Goal: Transaction & Acquisition: Purchase product/service

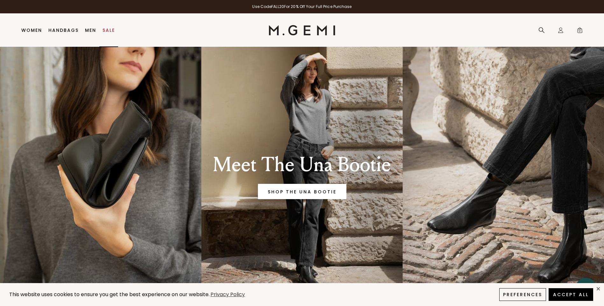
click at [107, 32] on link "Sale" at bounding box center [108, 30] width 12 height 5
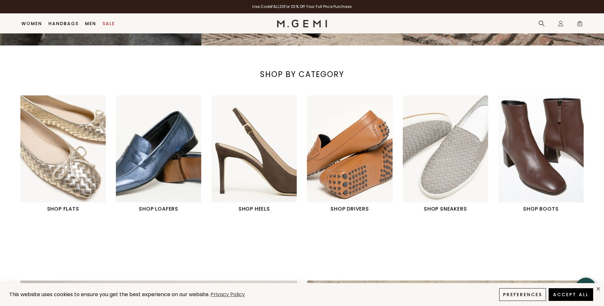
scroll to position [178, 0]
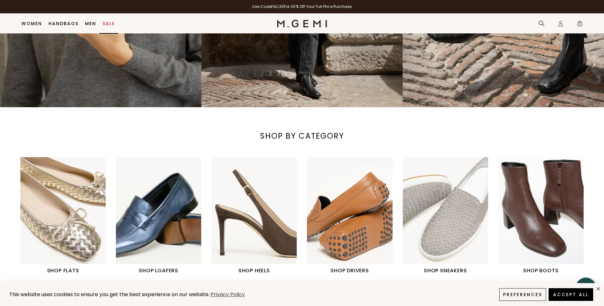
click at [113, 21] on link "Sale" at bounding box center [108, 23] width 12 height 5
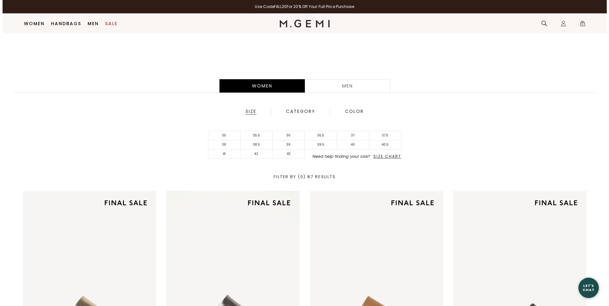
scroll to position [146, 0]
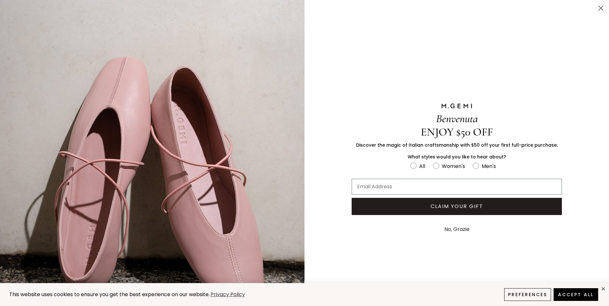
click at [314, 143] on div "Benvenuta ENJOY $50 OFF Discover the magic of Italian craftsmanship with $50 of…" at bounding box center [304, 170] width 609 height 341
drag, startPoint x: 429, startPoint y: 163, endPoint x: 432, endPoint y: 162, distance: 3.2
click at [433, 162] on label "Women's" at bounding box center [453, 167] width 40 height 11
click at [410, 162] on input "Women's" at bounding box center [410, 162] width 0 height 0
radio input "true"
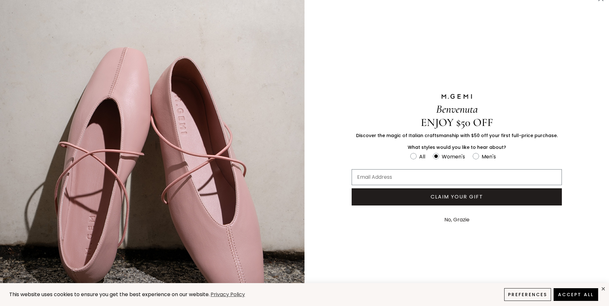
scroll to position [0, 0]
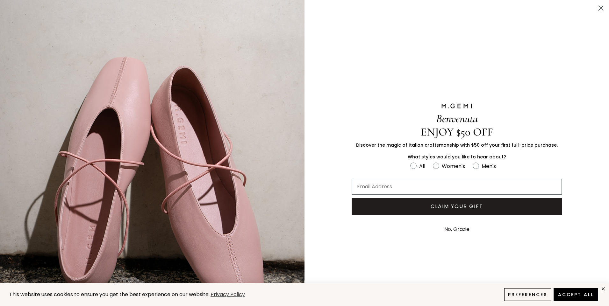
scroll to position [32, 0]
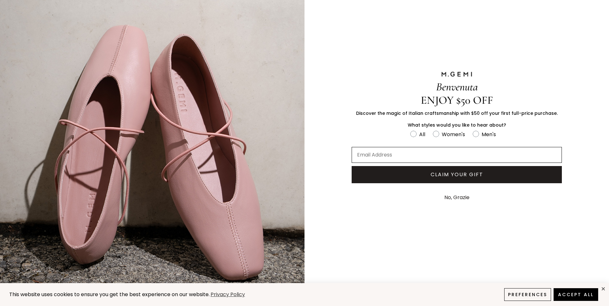
click at [440, 152] on input "Email Address" at bounding box center [456, 155] width 210 height 16
type input "[DOMAIN_NAME][EMAIL_ADDRESS][DOMAIN_NAME]"
click at [462, 170] on button "CLAIM YOUR GIFT" at bounding box center [456, 174] width 210 height 17
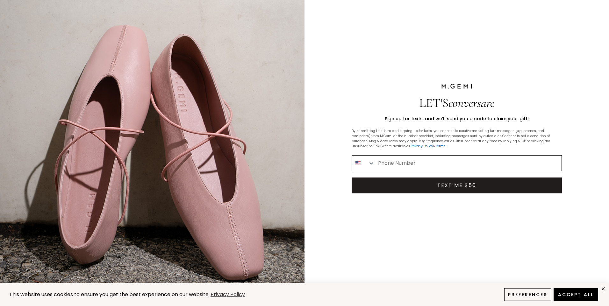
click at [421, 164] on input "Phone Number" at bounding box center [468, 163] width 187 height 15
type input "[PHONE_NUMBER]"
click at [465, 186] on button "TEXT ME $50" at bounding box center [456, 186] width 210 height 16
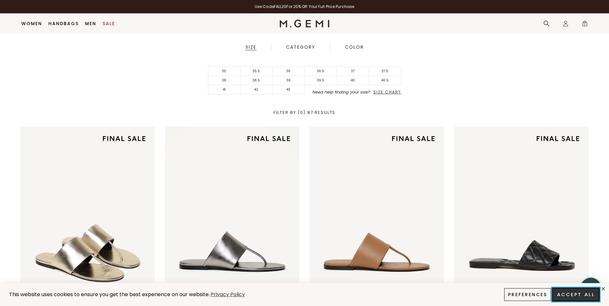
click at [580, 293] on button "Accept All" at bounding box center [575, 294] width 47 height 13
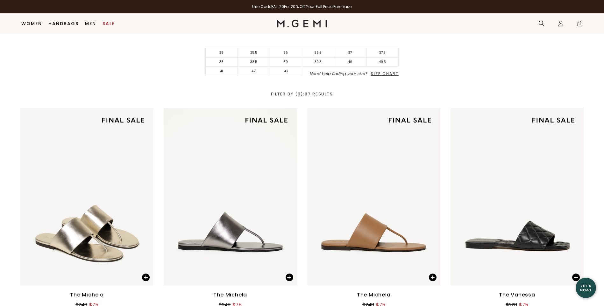
scroll to position [50, 0]
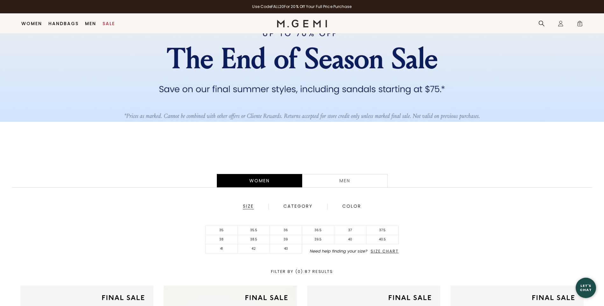
click at [384, 251] on span "Size Chart" at bounding box center [385, 251] width 28 height 5
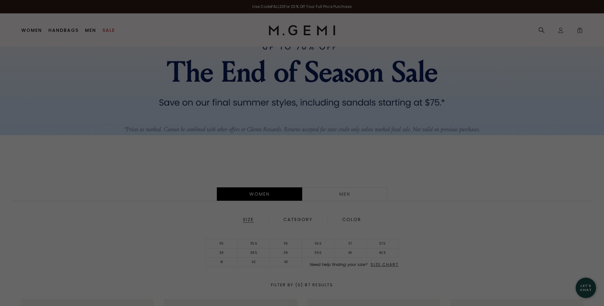
scroll to position [0, 0]
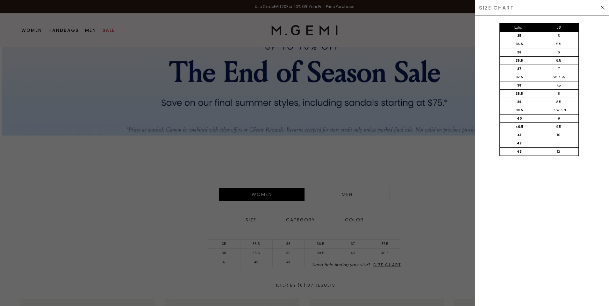
click at [604, 9] on div "SIZE CHART" at bounding box center [542, 8] width 134 height 16
click at [601, 9] on img at bounding box center [602, 7] width 5 height 5
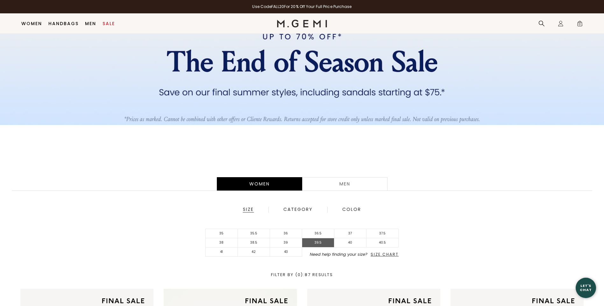
scroll to position [37, 0]
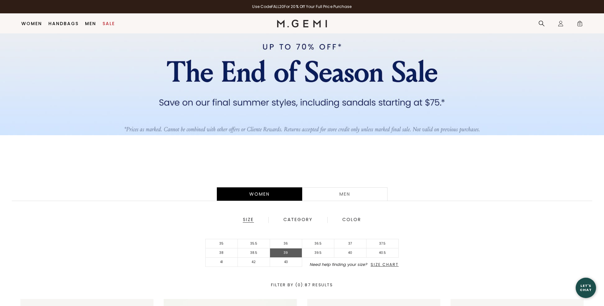
click at [284, 254] on li "39" at bounding box center [286, 253] width 32 height 9
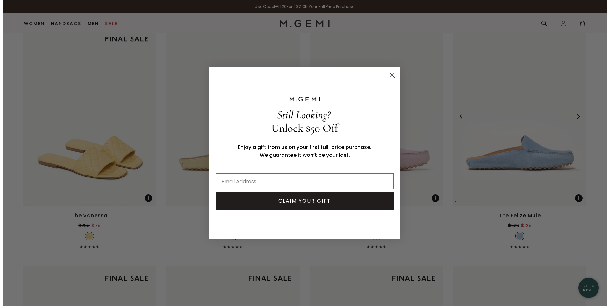
scroll to position [165, 0]
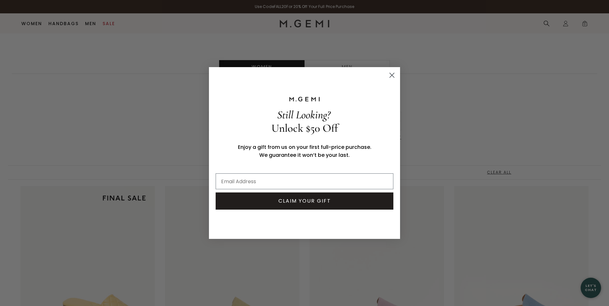
click at [398, 74] on form "Still Looking? Unlock $50 Off Enjoy a gift from us on your first full-price pur…" at bounding box center [304, 153] width 191 height 172
click at [391, 74] on circle "Close dialog" at bounding box center [391, 75] width 11 height 11
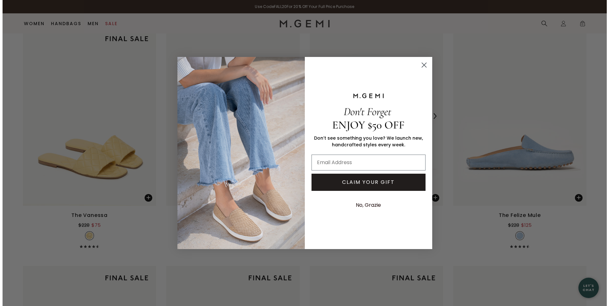
scroll to position [324, 0]
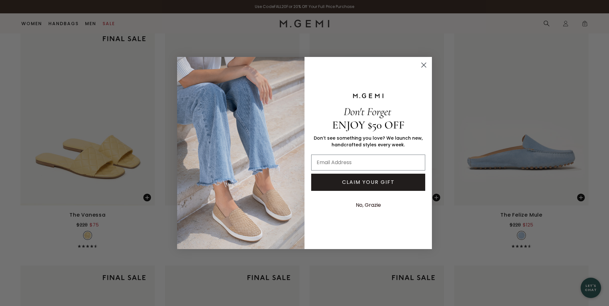
click at [422, 64] on icon "Close dialog" at bounding box center [423, 65] width 4 height 4
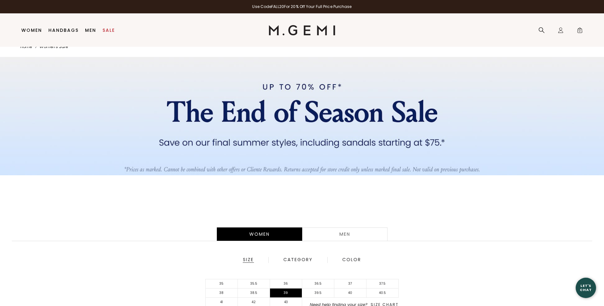
scroll to position [13, 0]
